Goal: Task Accomplishment & Management: Use online tool/utility

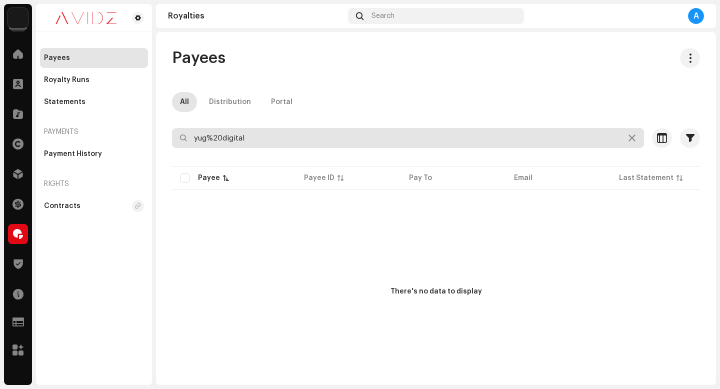
click at [585, 139] on input "yug%20digital" at bounding box center [408, 138] width 472 height 20
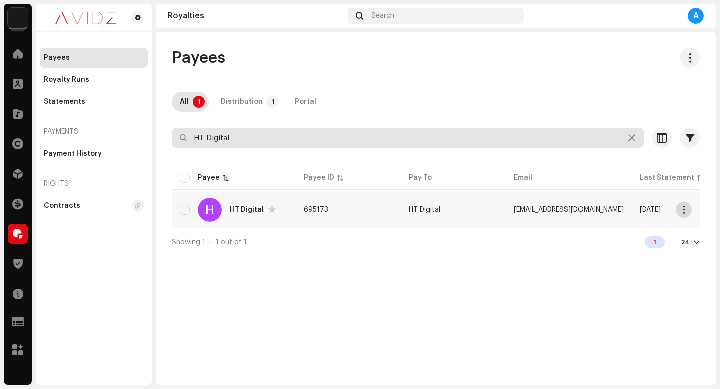
type input "HT Digital"
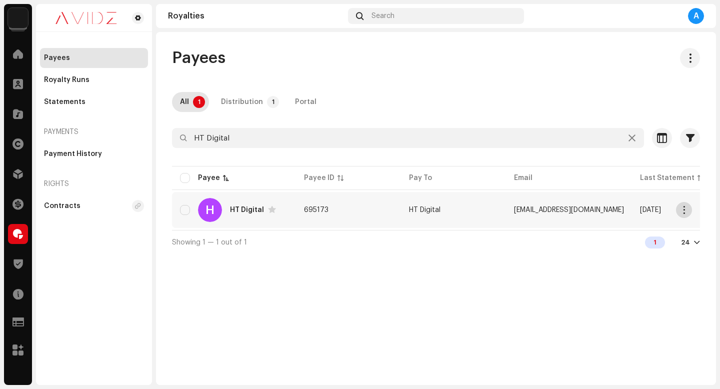
click at [677, 212] on button "button" at bounding box center [684, 210] width 16 height 16
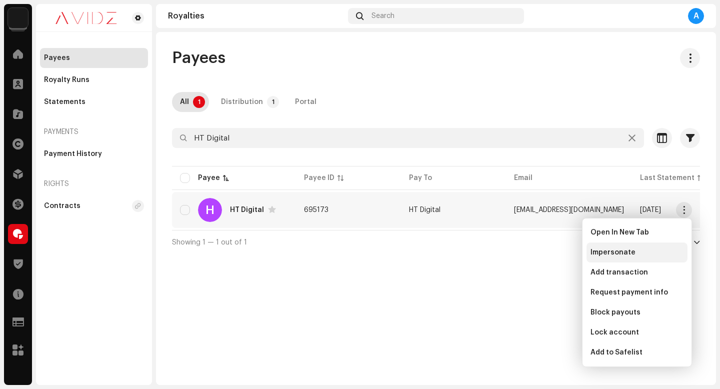
click at [666, 249] on div "Impersonate" at bounding box center [637, 253] width 93 height 8
